Goal: Information Seeking & Learning: Learn about a topic

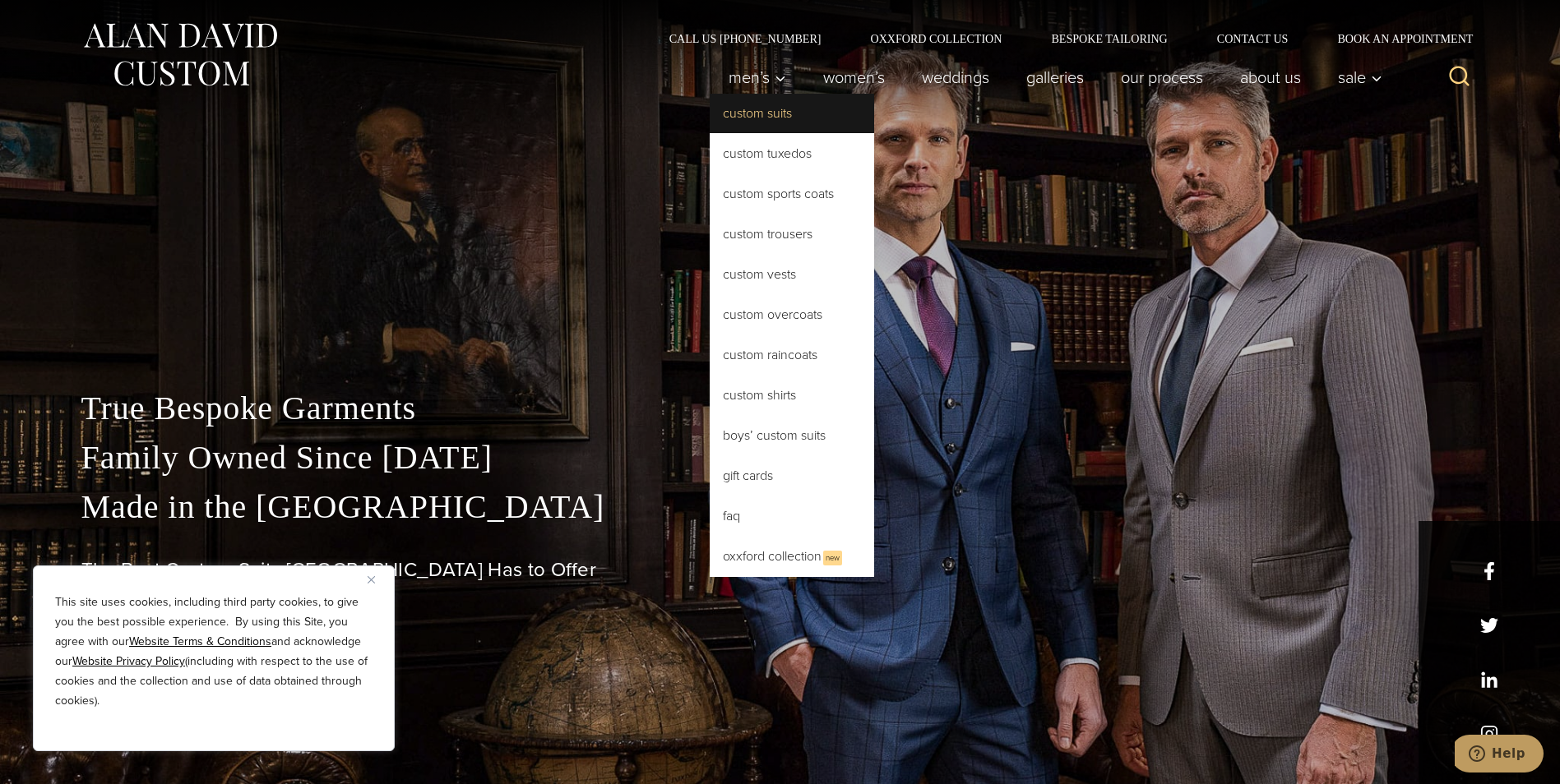
click at [732, 108] on link "Custom Suits" at bounding box center [792, 114] width 165 height 40
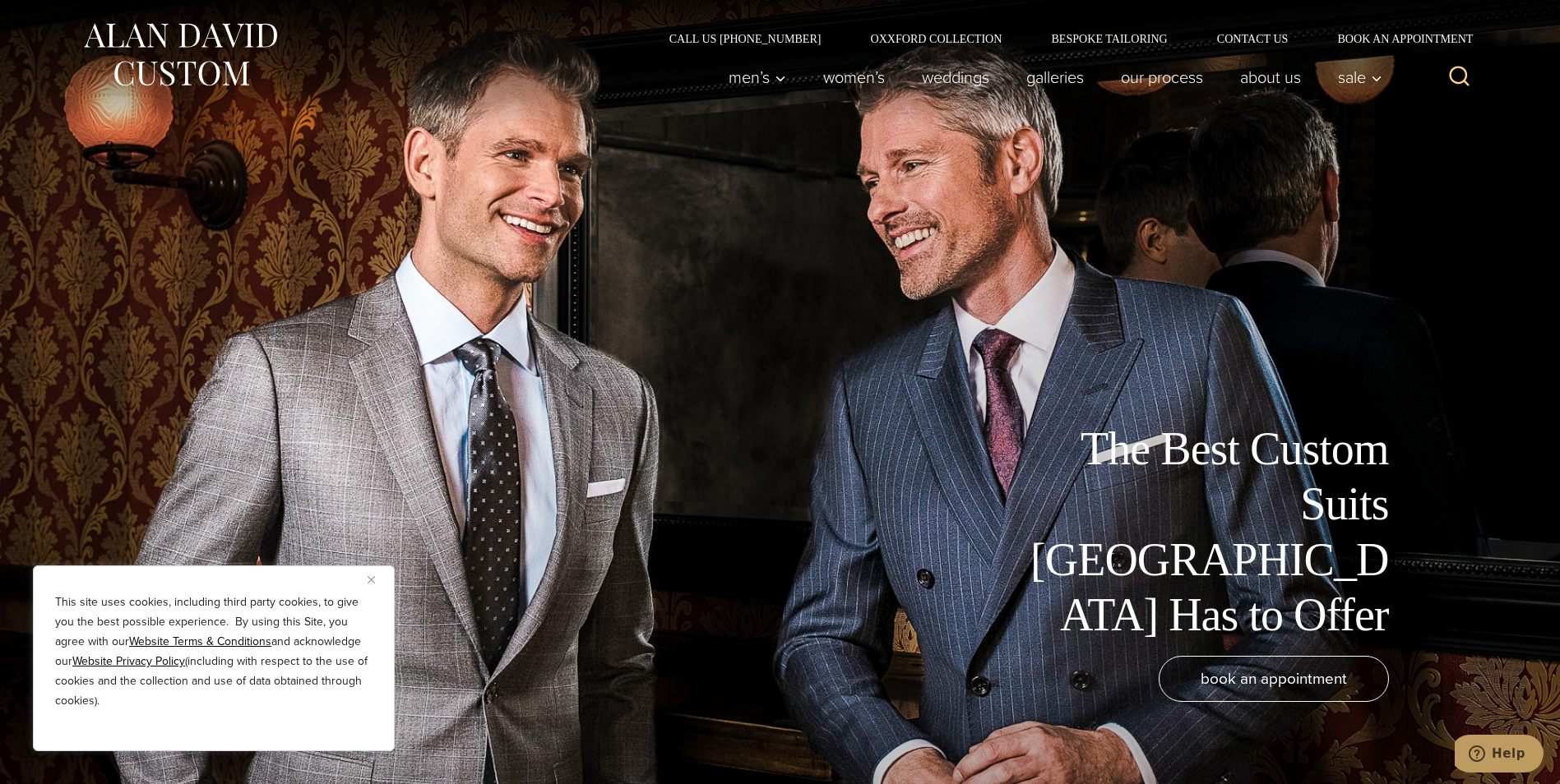
click at [368, 580] on img "Close" at bounding box center [372, 580] width 8 height 8
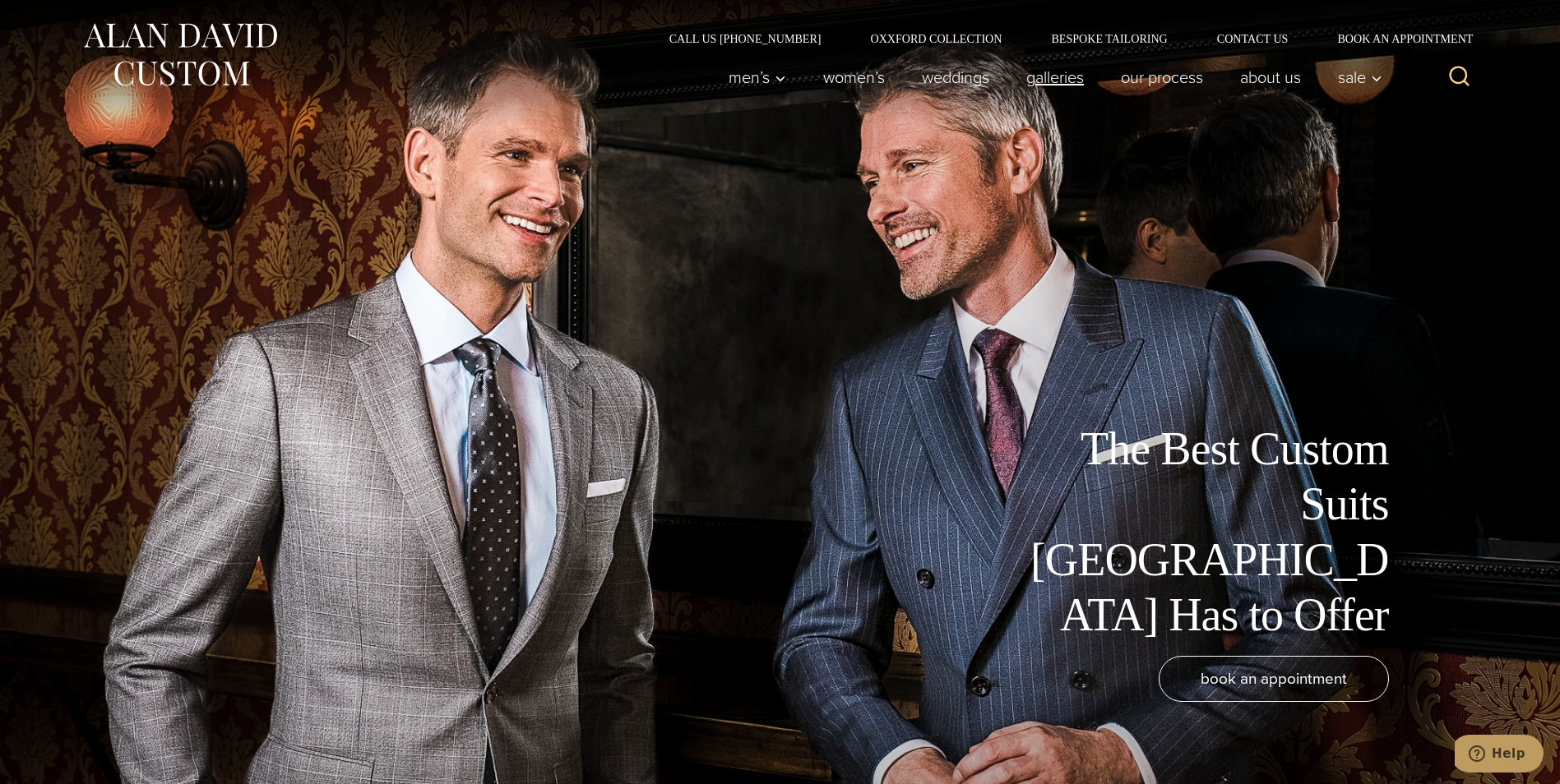
click at [1041, 75] on link "Galleries" at bounding box center [1054, 77] width 94 height 33
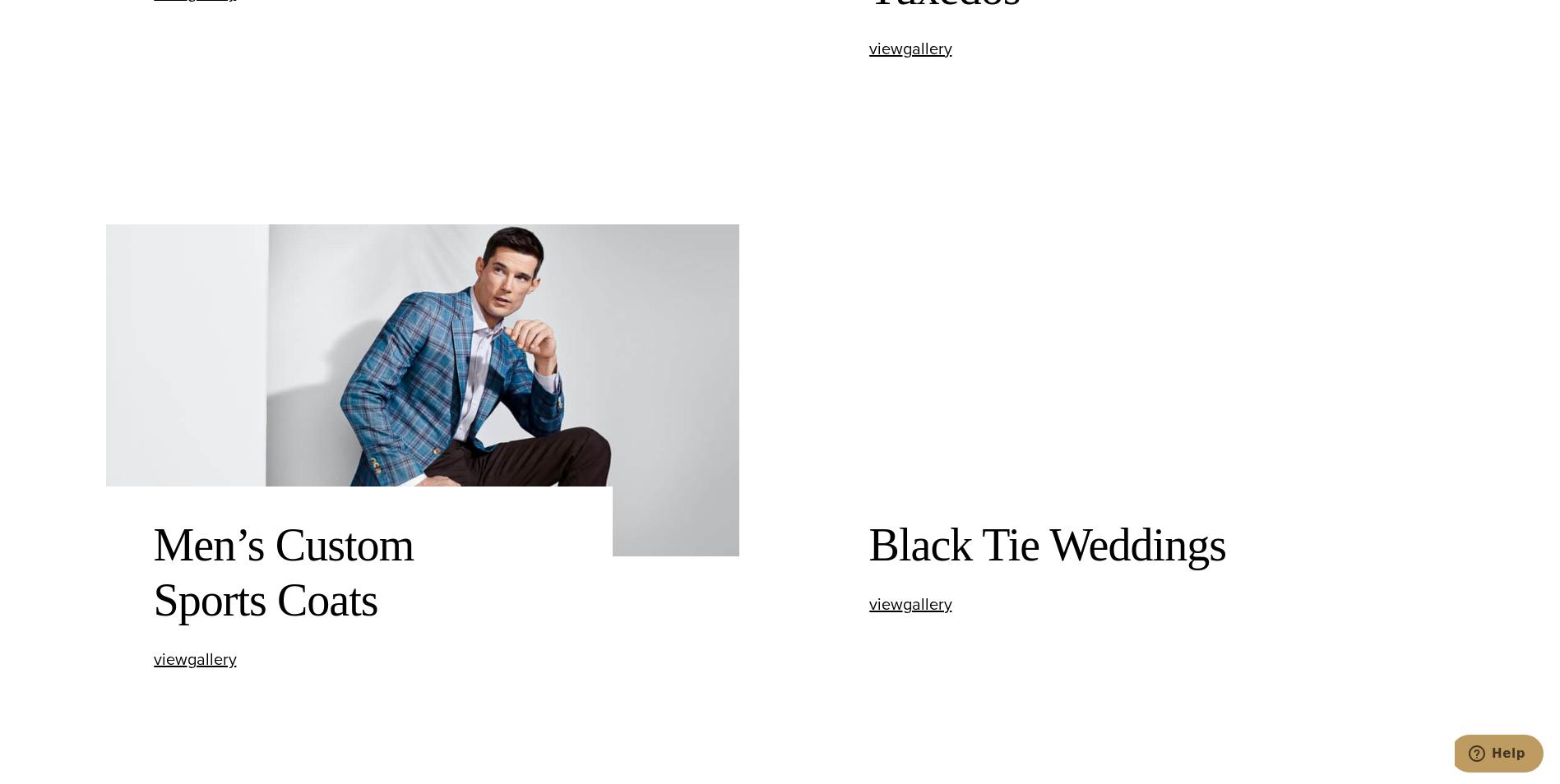
scroll to position [823, 0]
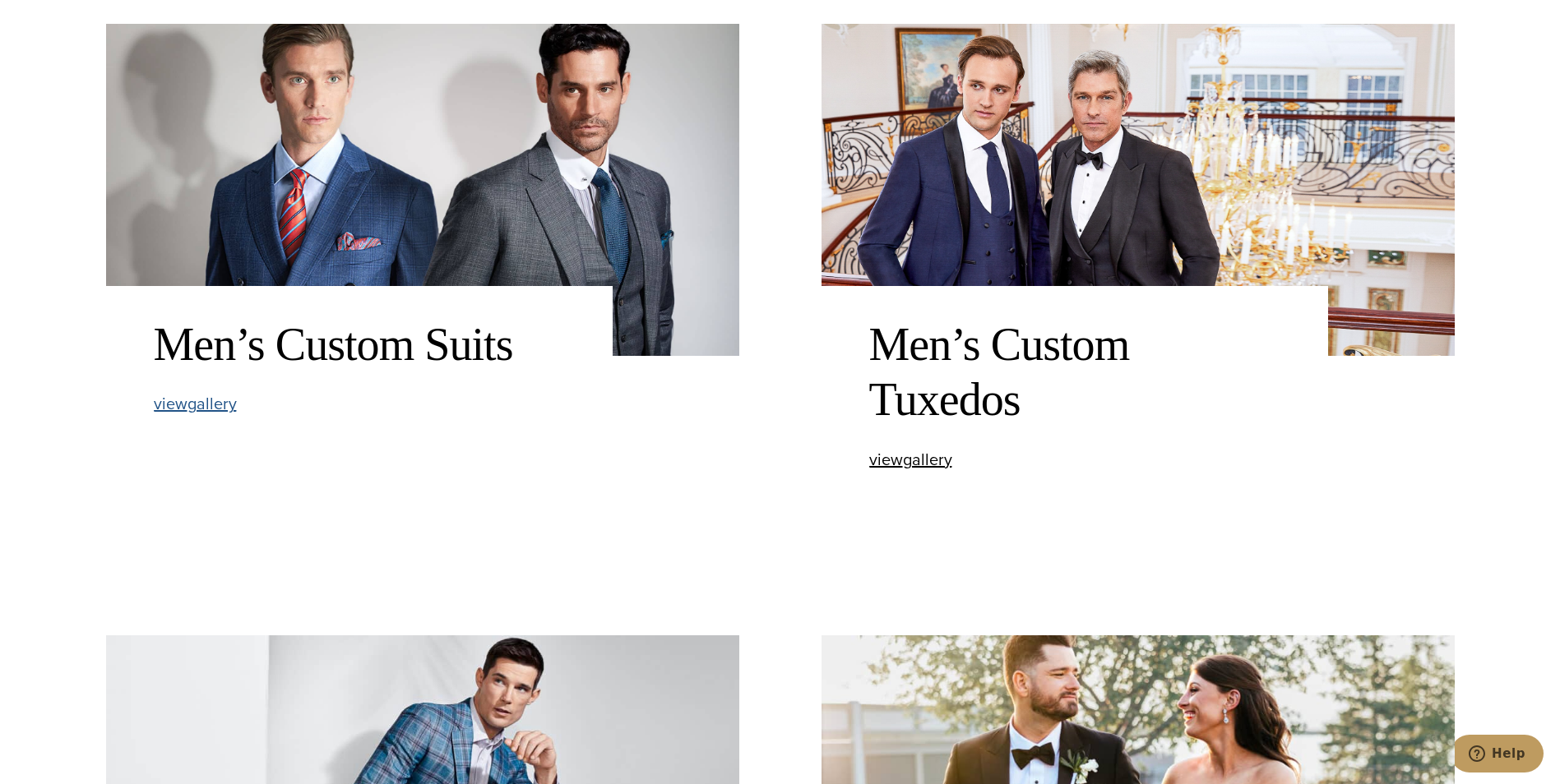
click at [217, 410] on span "view Men’s Custom Suits gallery" at bounding box center [195, 404] width 83 height 24
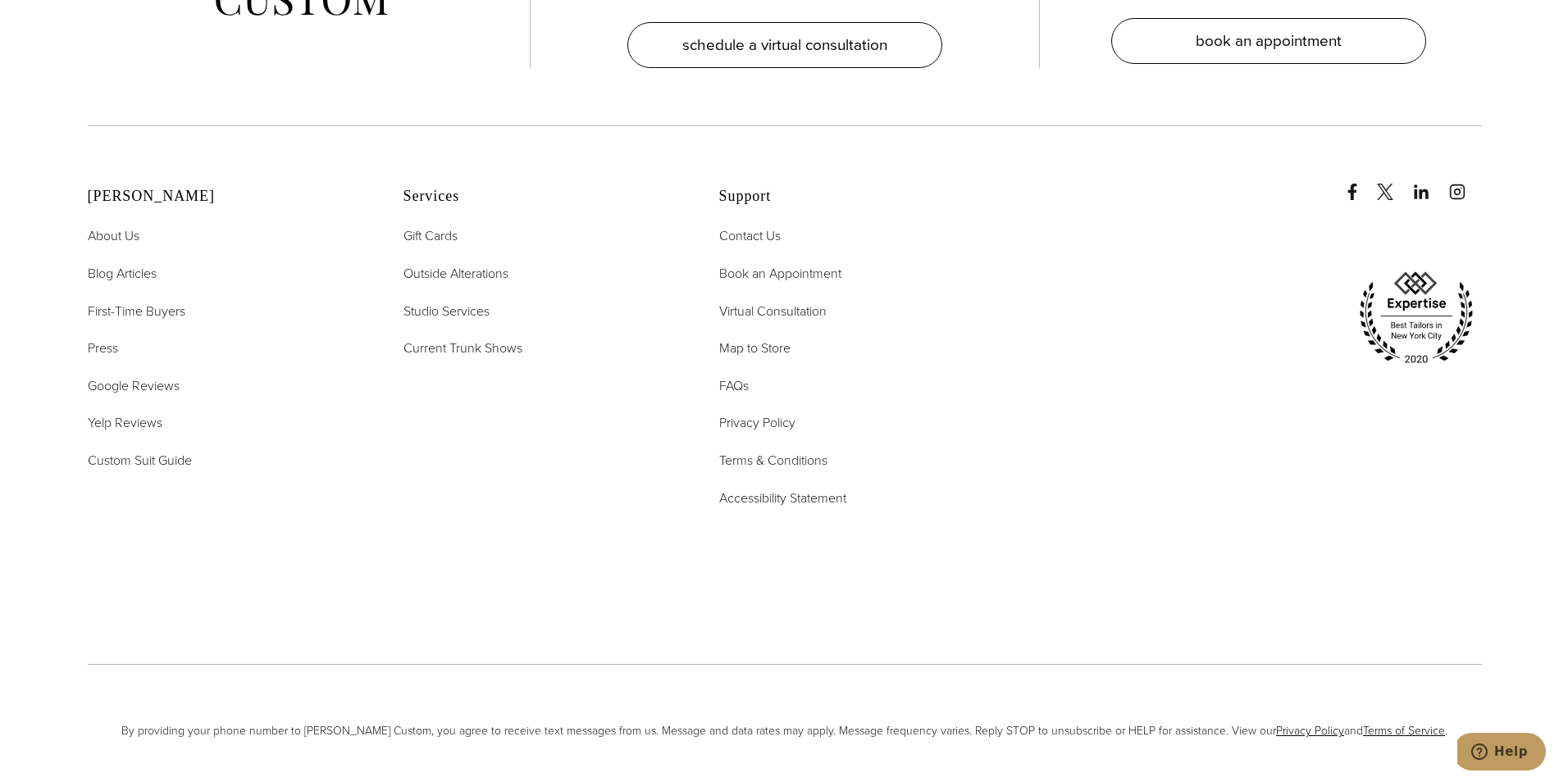
scroll to position [8776, 0]
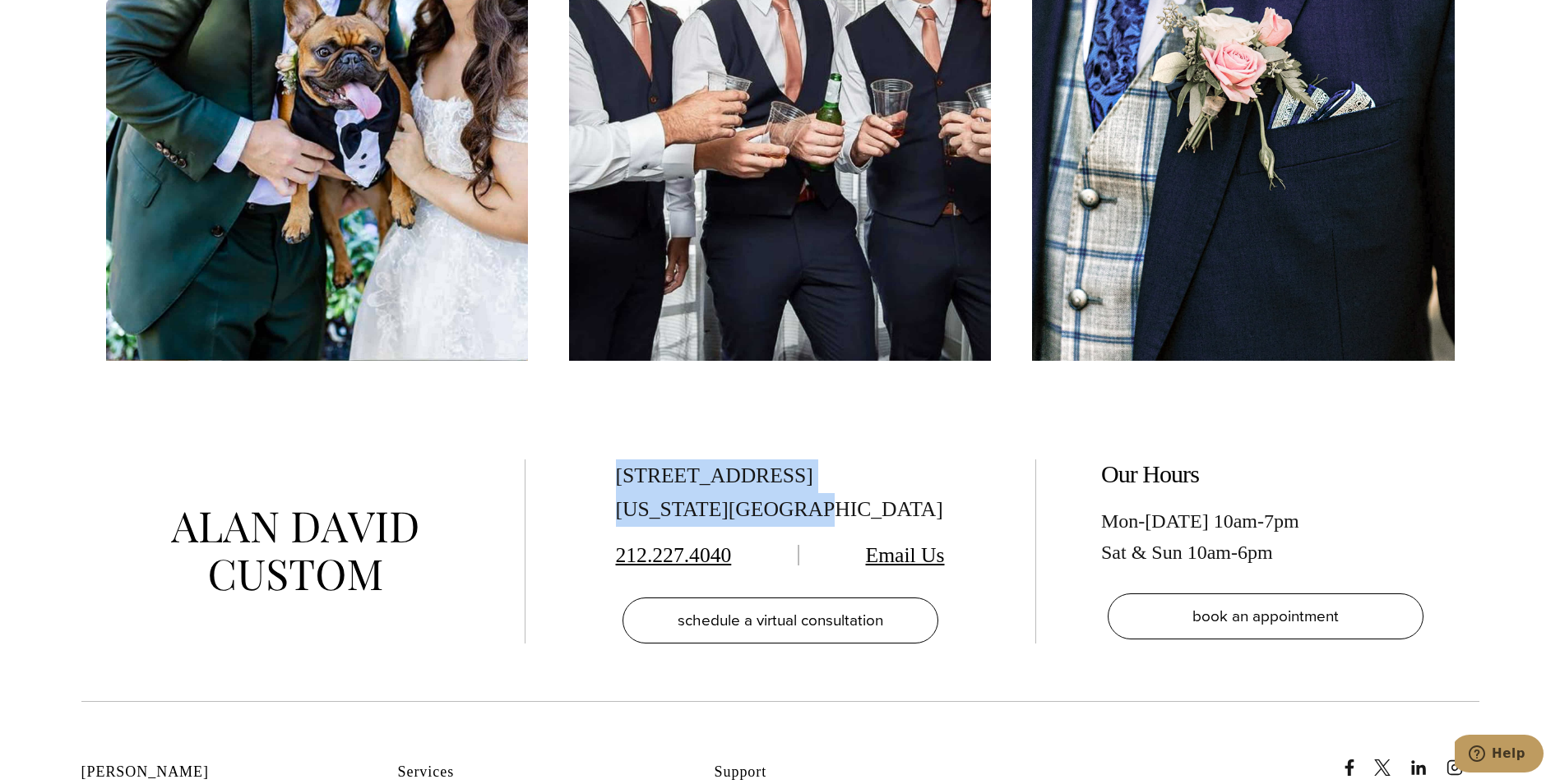
drag, startPoint x: 619, startPoint y: 472, endPoint x: 812, endPoint y: 502, distance: 195.3
click at [812, 503] on div "515 Madison Ave, Suite 301 New York, NY 10022" at bounding box center [780, 493] width 329 height 68
drag, startPoint x: 812, startPoint y: 502, endPoint x: 700, endPoint y: 484, distance: 113.4
copy div "515 Madison Ave, Suite 301 New York, NY 10022"
